Goal: Transaction & Acquisition: Book appointment/travel/reservation

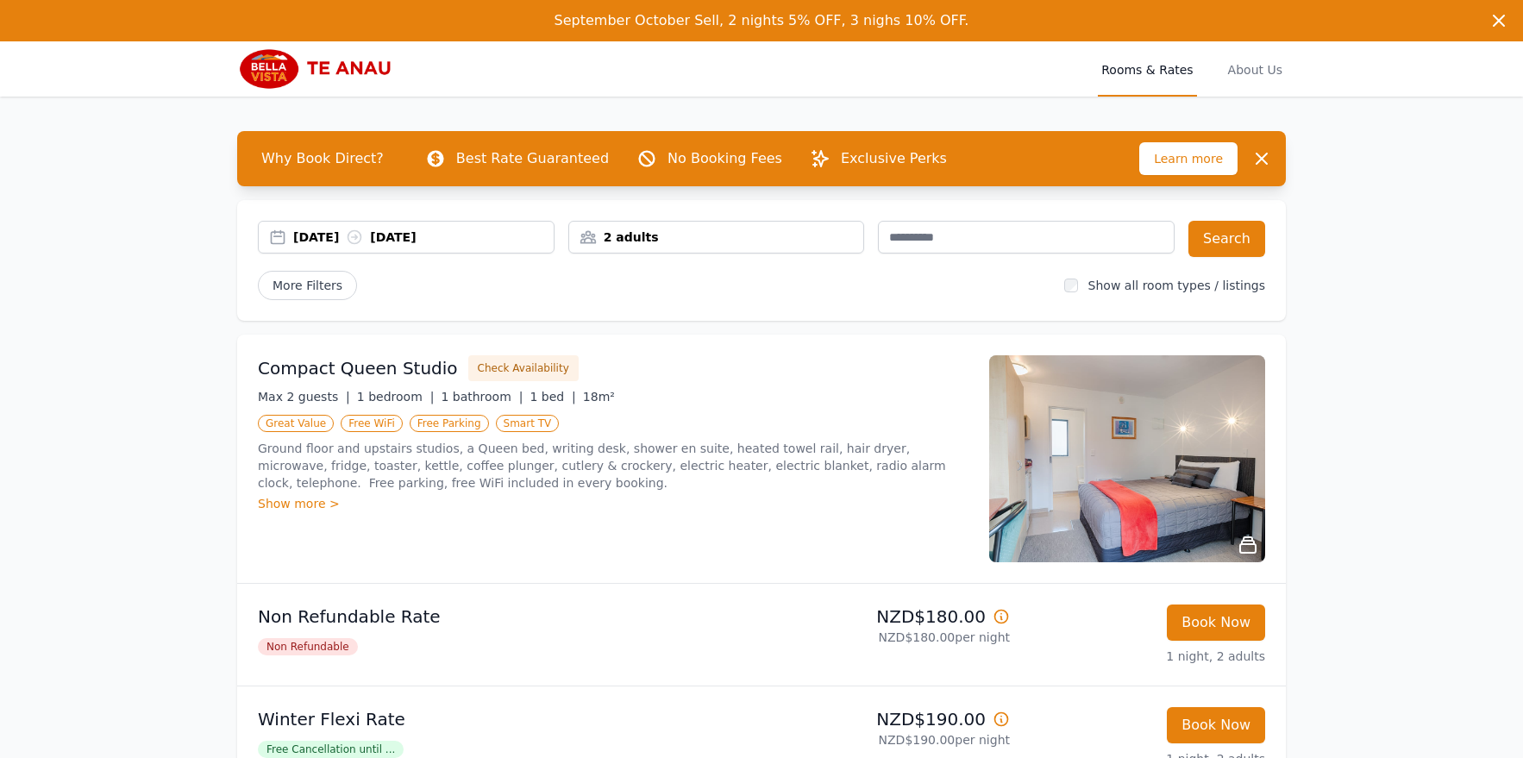
click at [469, 241] on div "[DATE] [DATE]" at bounding box center [423, 237] width 260 height 17
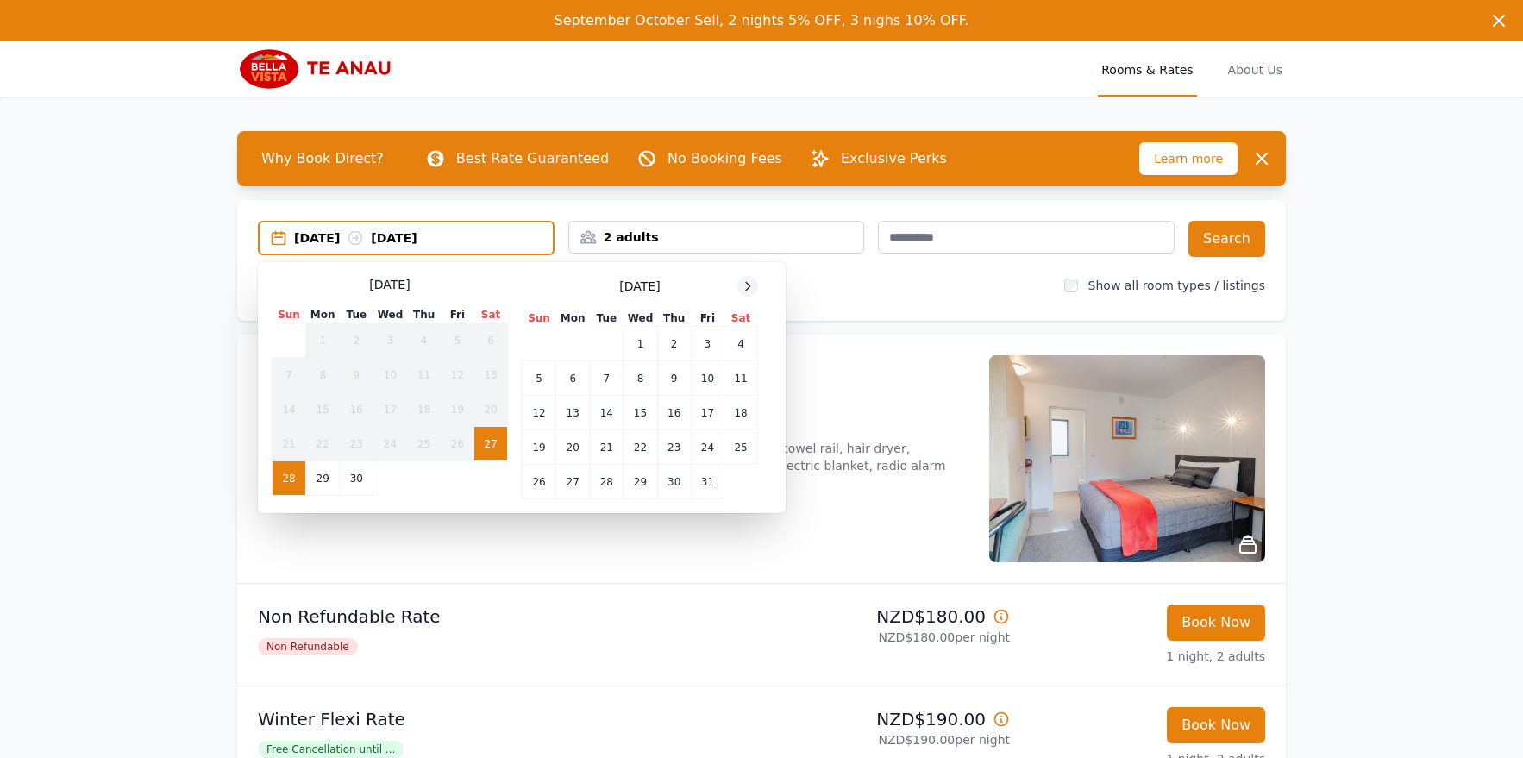
click at [744, 285] on icon at bounding box center [748, 286] width 14 height 14
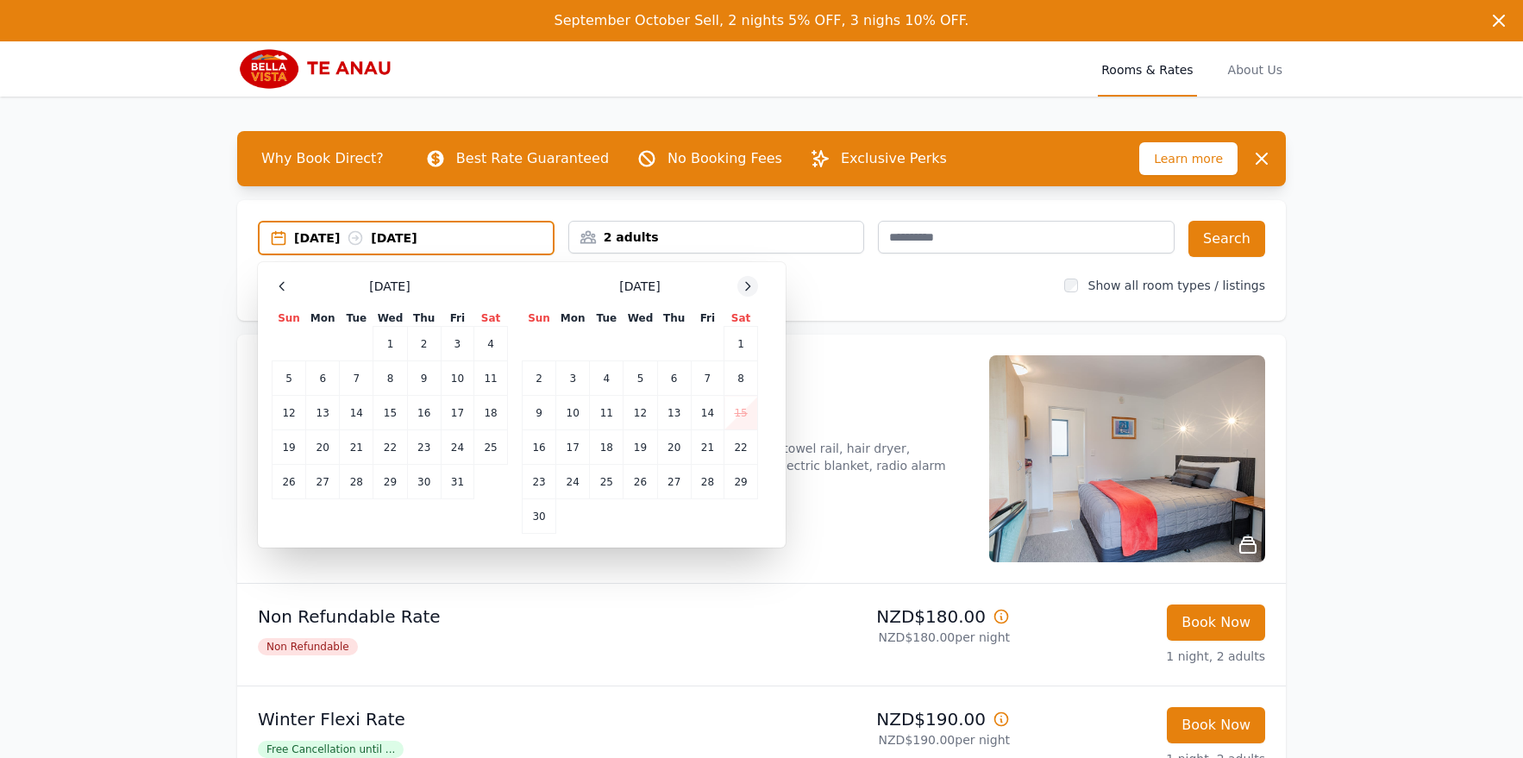
click at [744, 285] on icon at bounding box center [748, 286] width 14 height 14
click at [573, 332] on td "1" at bounding box center [573, 344] width 34 height 34
click at [644, 345] on td "3" at bounding box center [640, 344] width 34 height 34
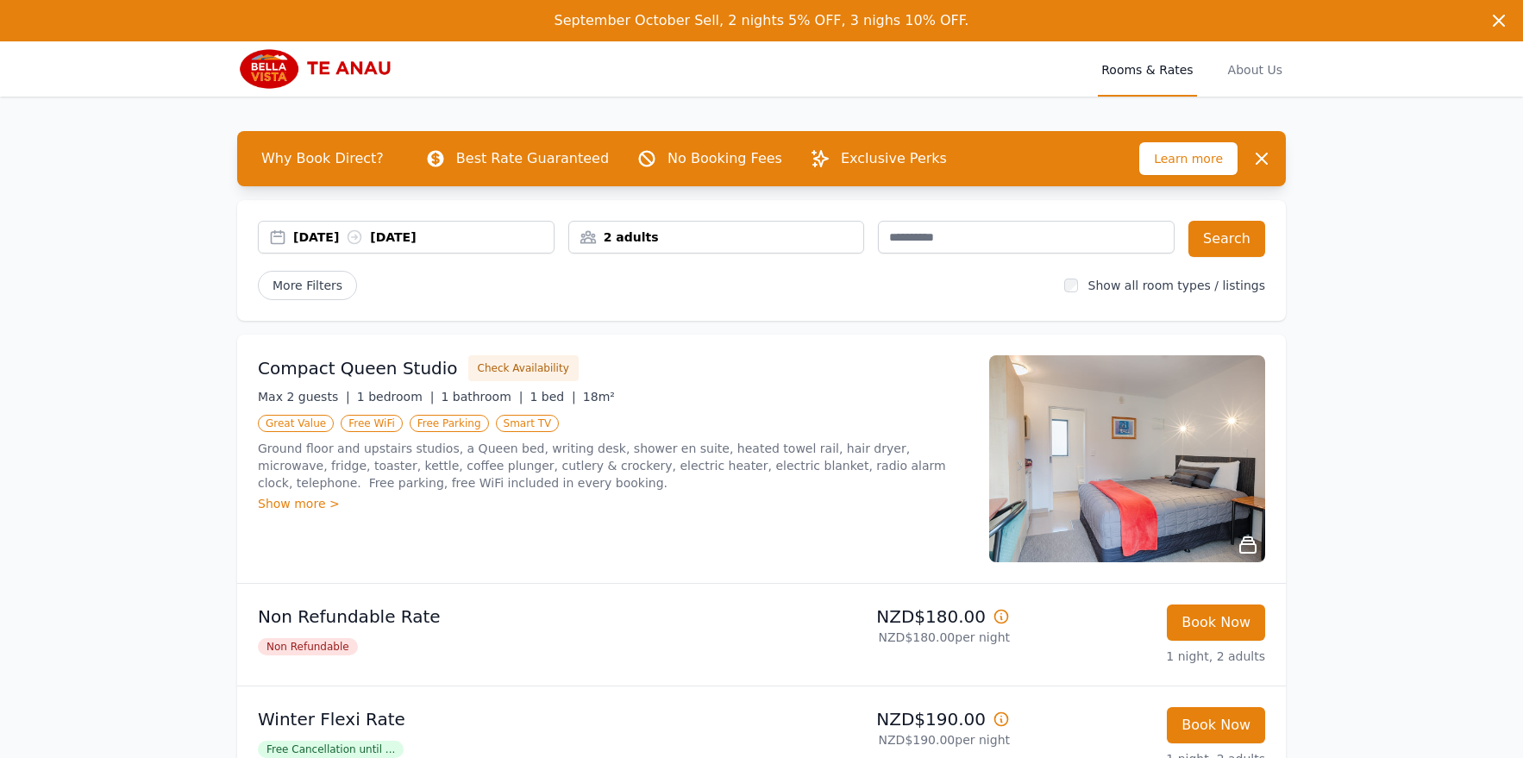
click at [655, 238] on div "2 adults" at bounding box center [716, 237] width 295 height 17
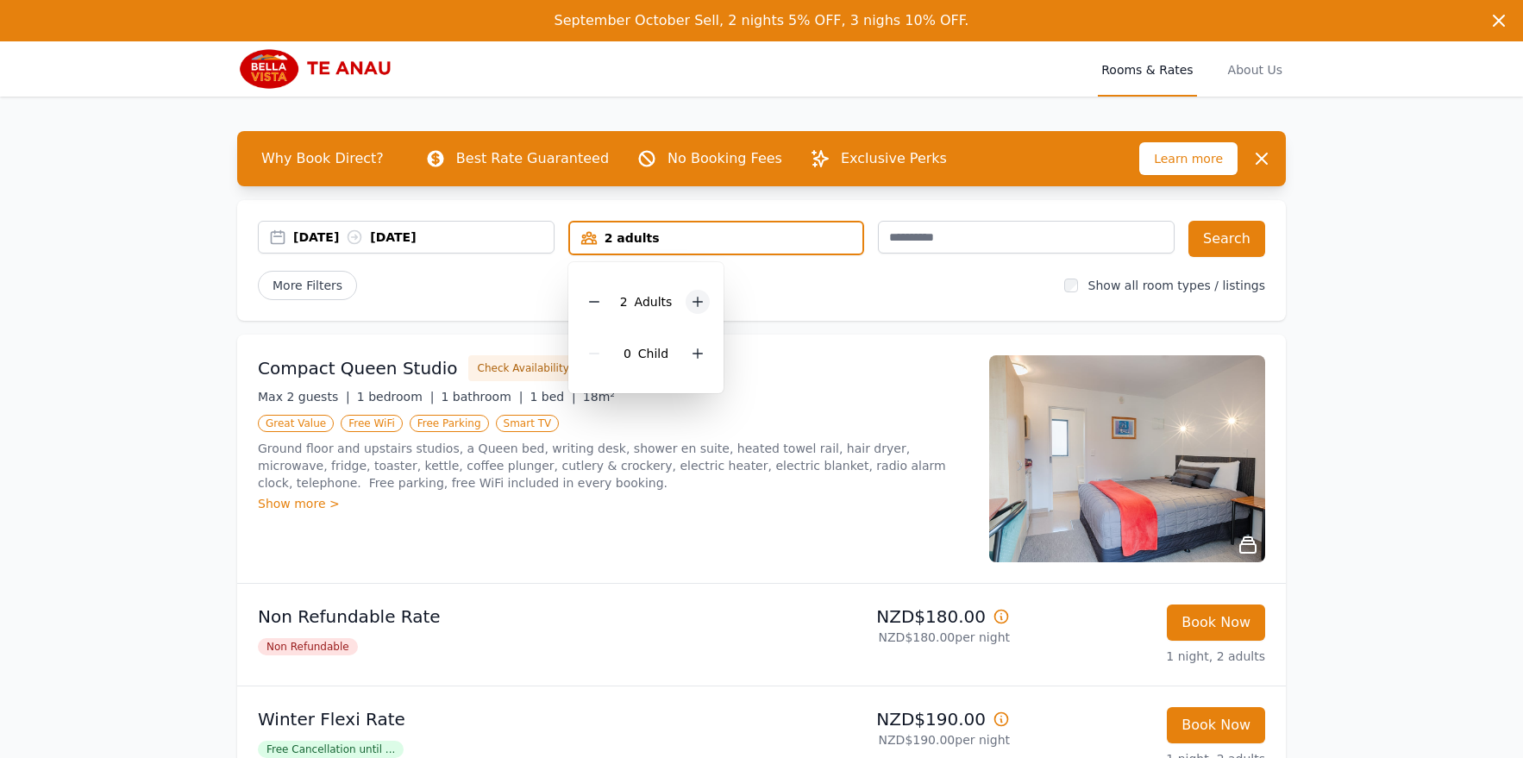
click at [695, 305] on icon at bounding box center [698, 302] width 14 height 14
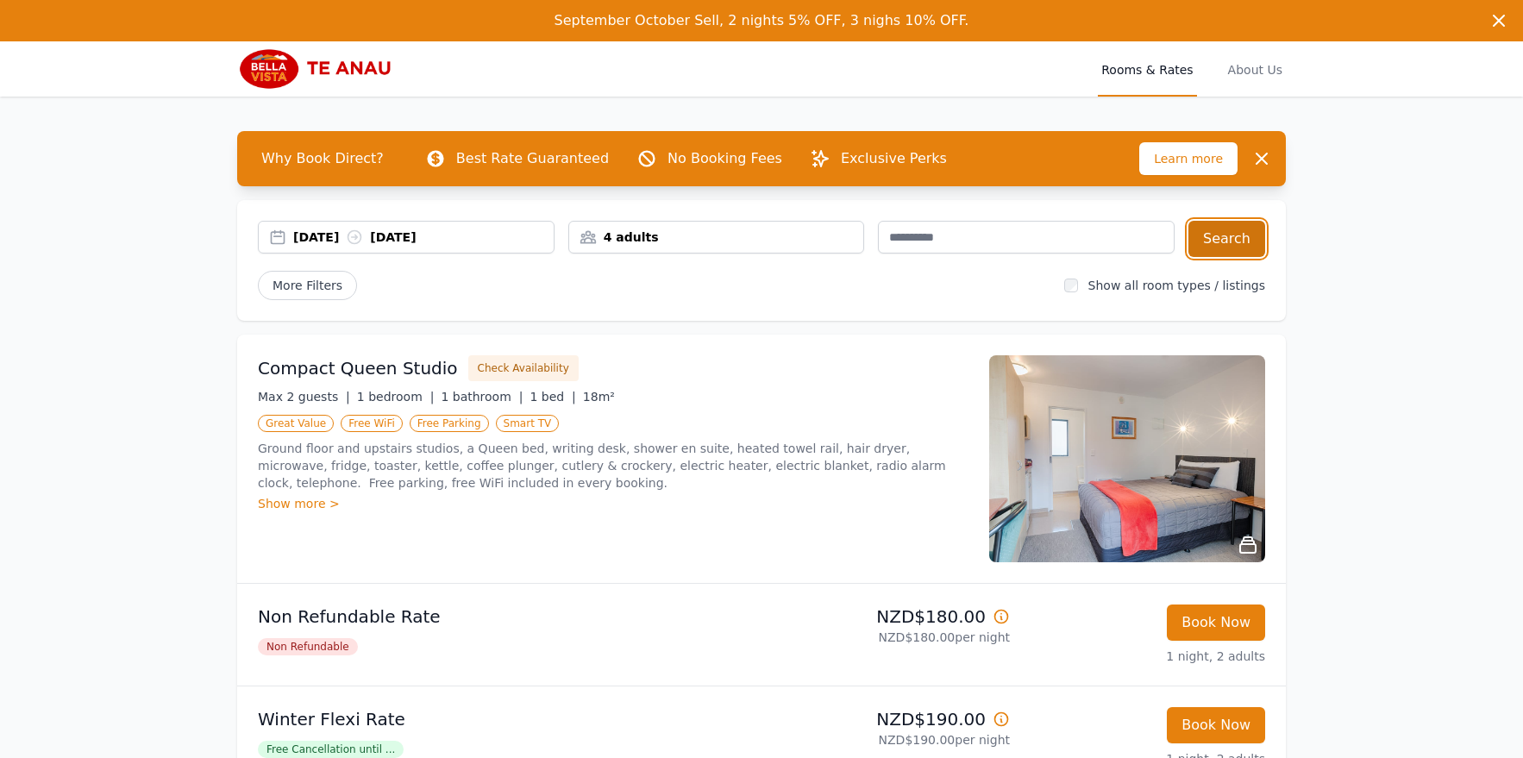
click at [1230, 246] on button "Search" at bounding box center [1226, 239] width 77 height 36
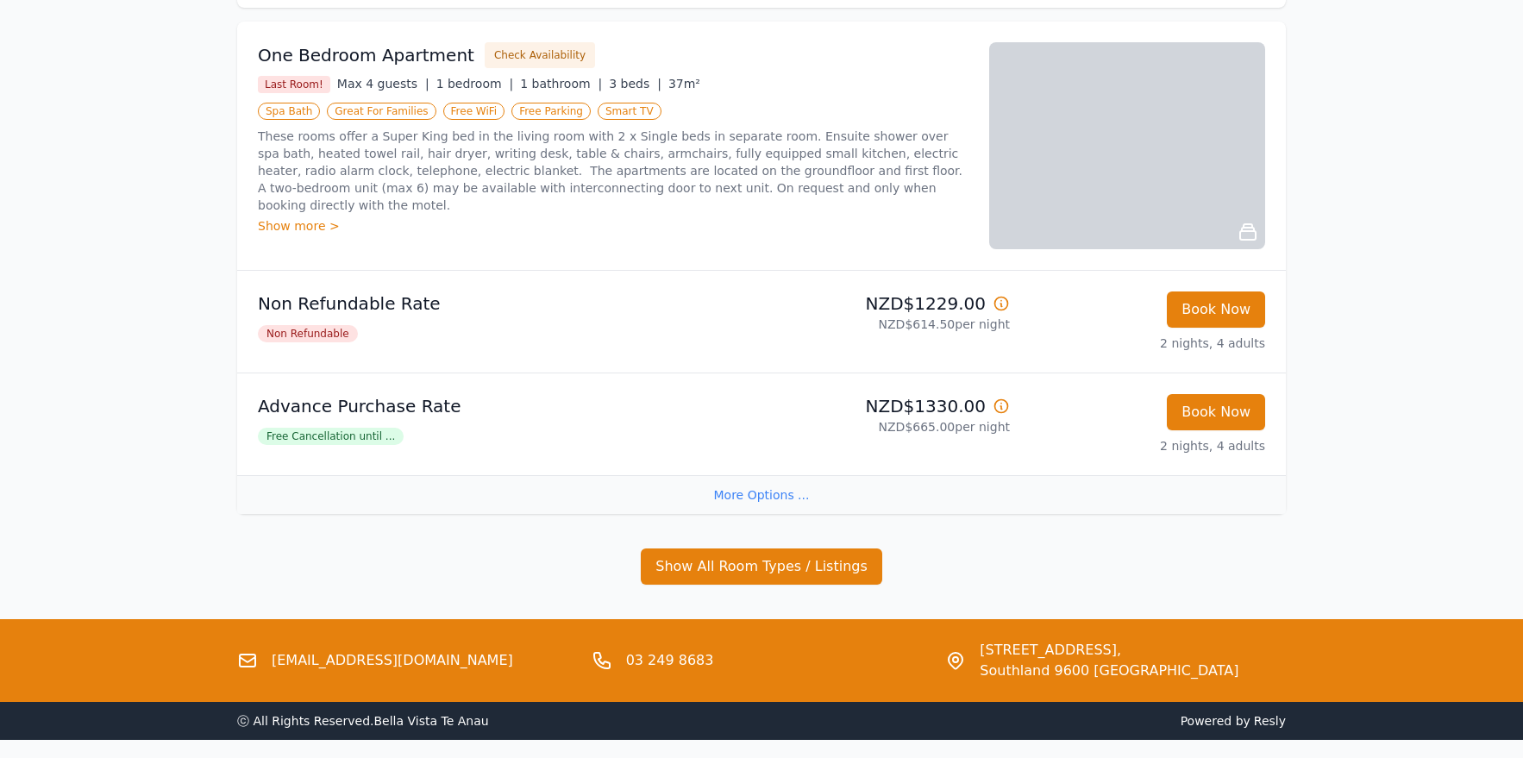
scroll to position [310, 0]
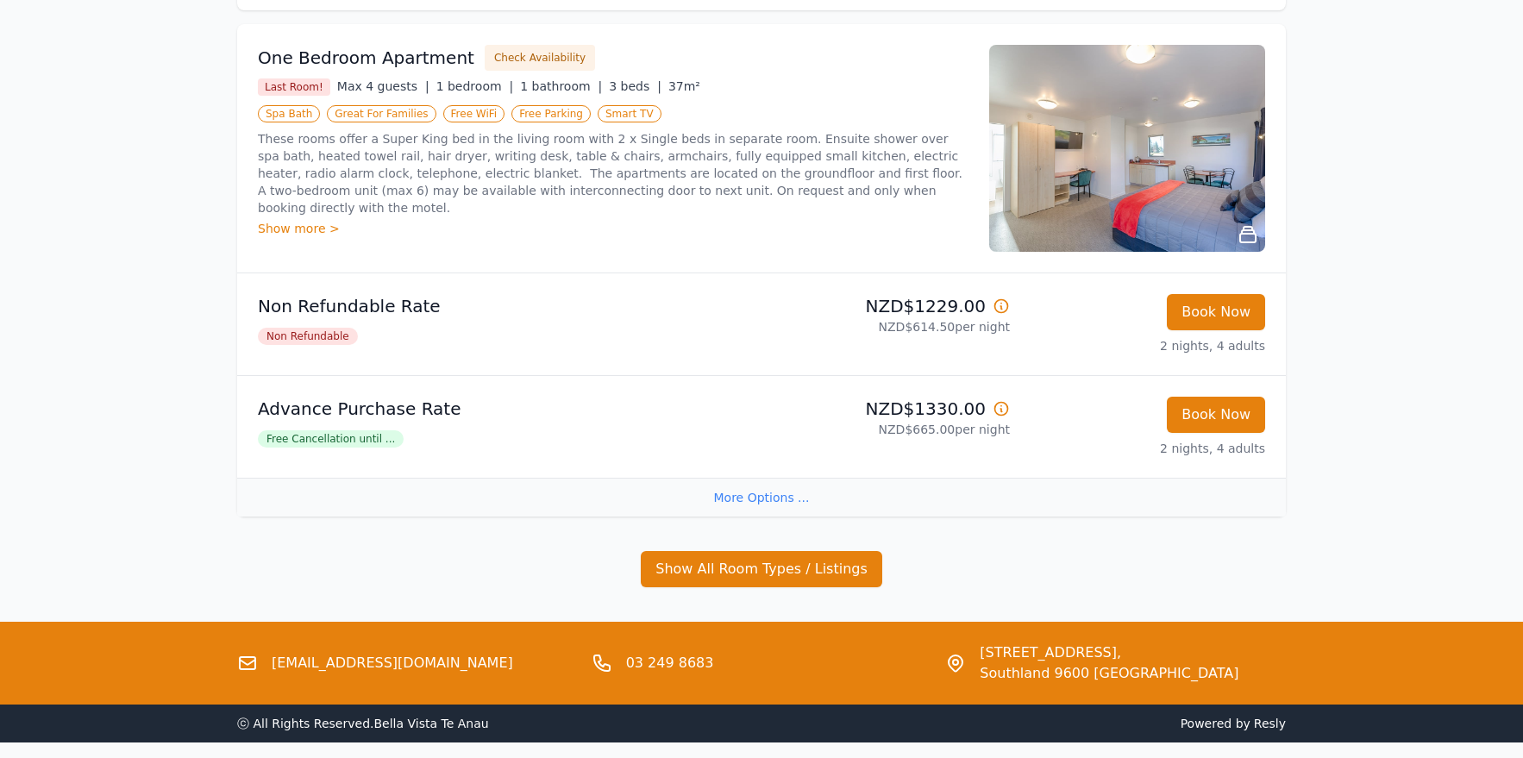
click at [731, 498] on div "More Options ..." at bounding box center [761, 497] width 1049 height 39
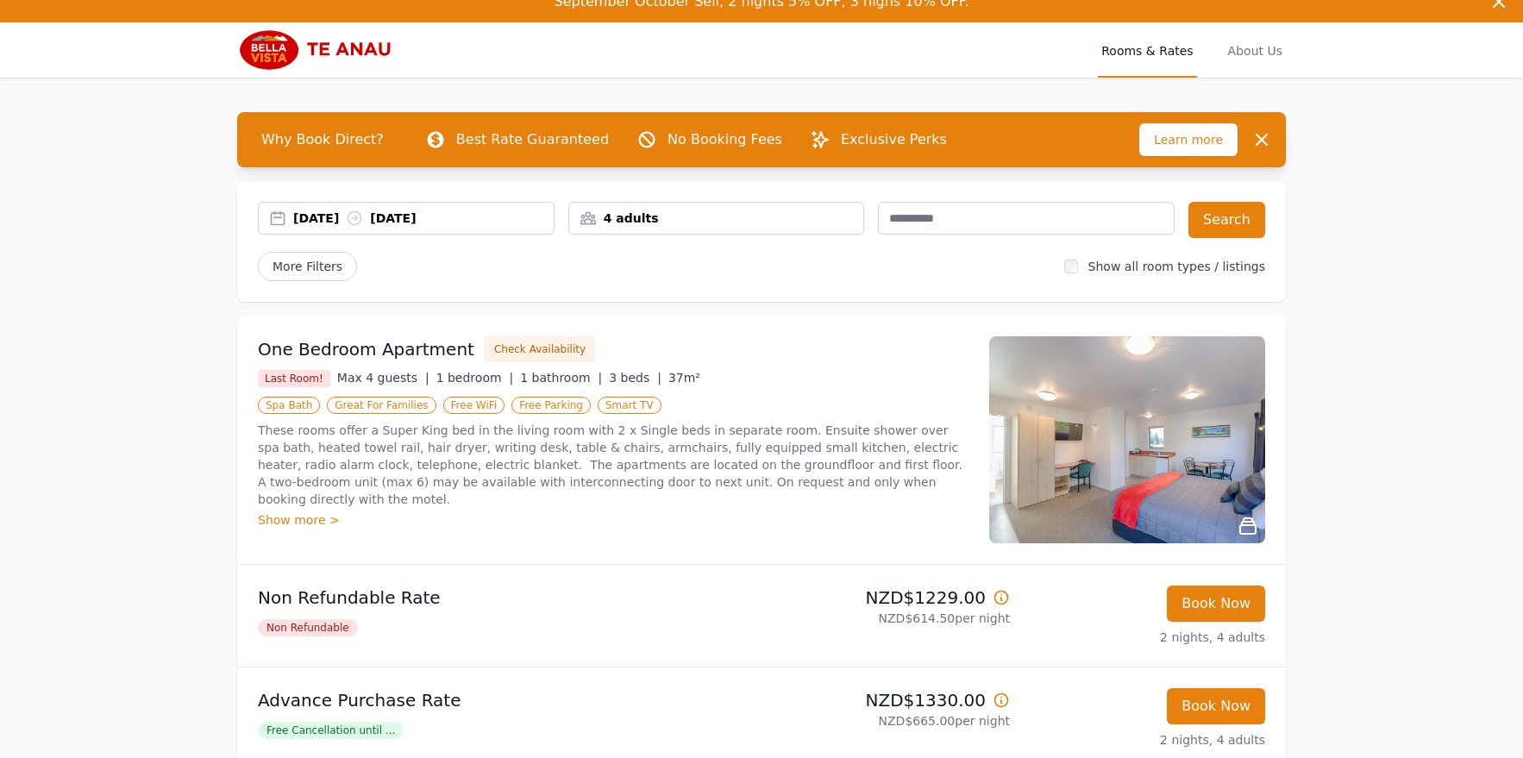
scroll to position [0, 0]
